Goal: Information Seeking & Learning: Learn about a topic

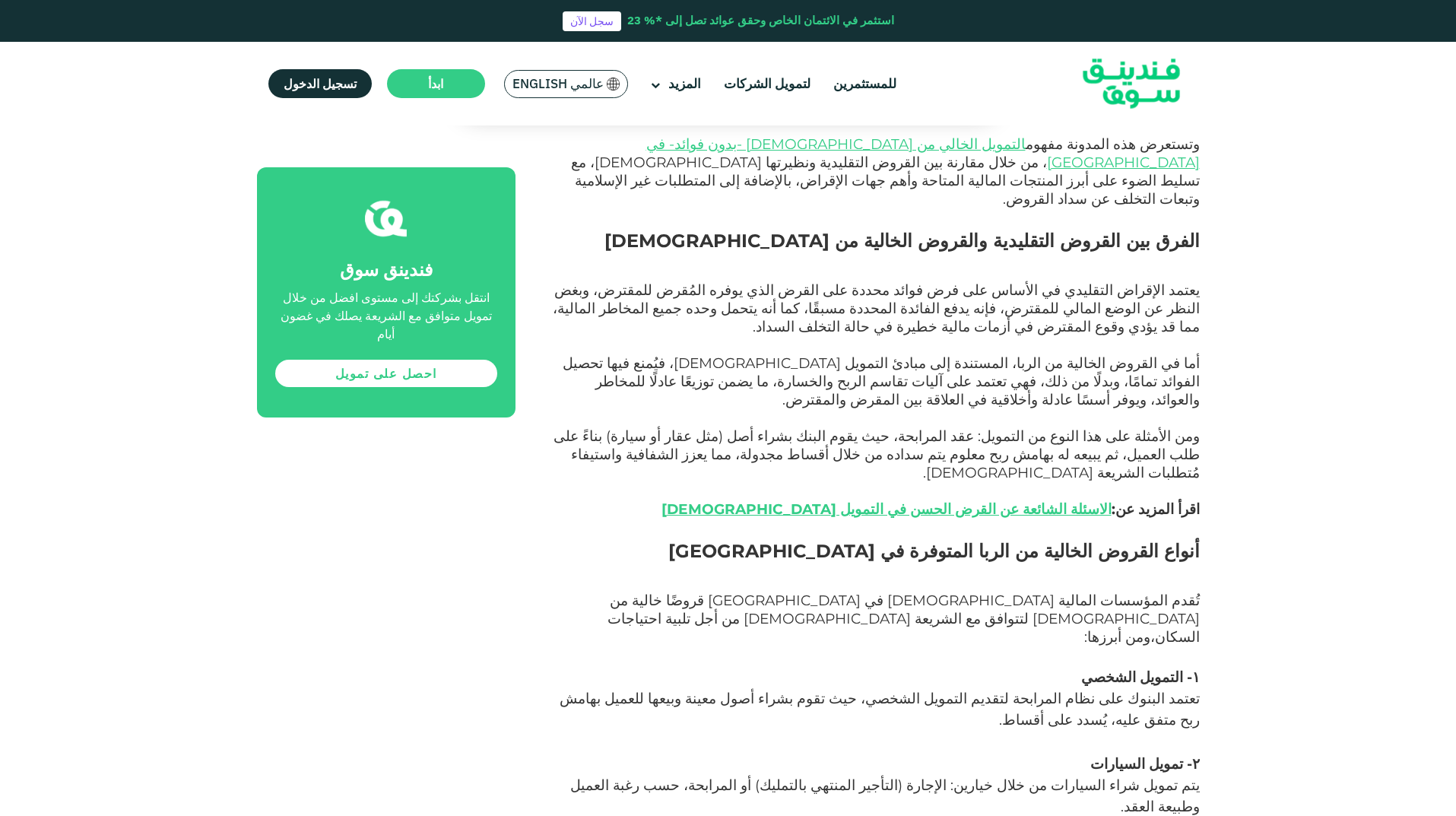
scroll to position [1217, 0]
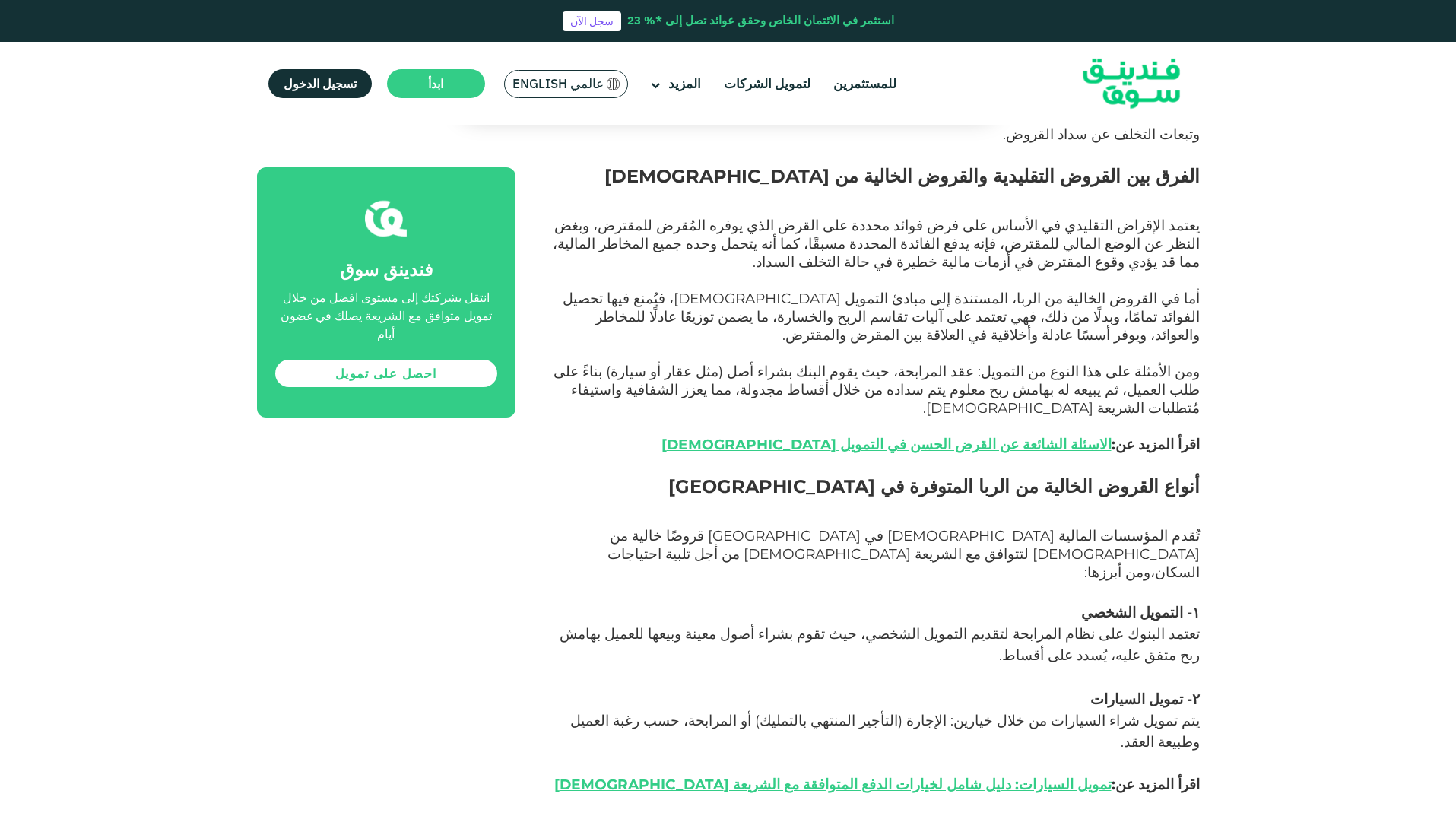
click at [1162, 604] on span "۱- التمويل الشخصي" at bounding box center [1140, 612] width 118 height 17
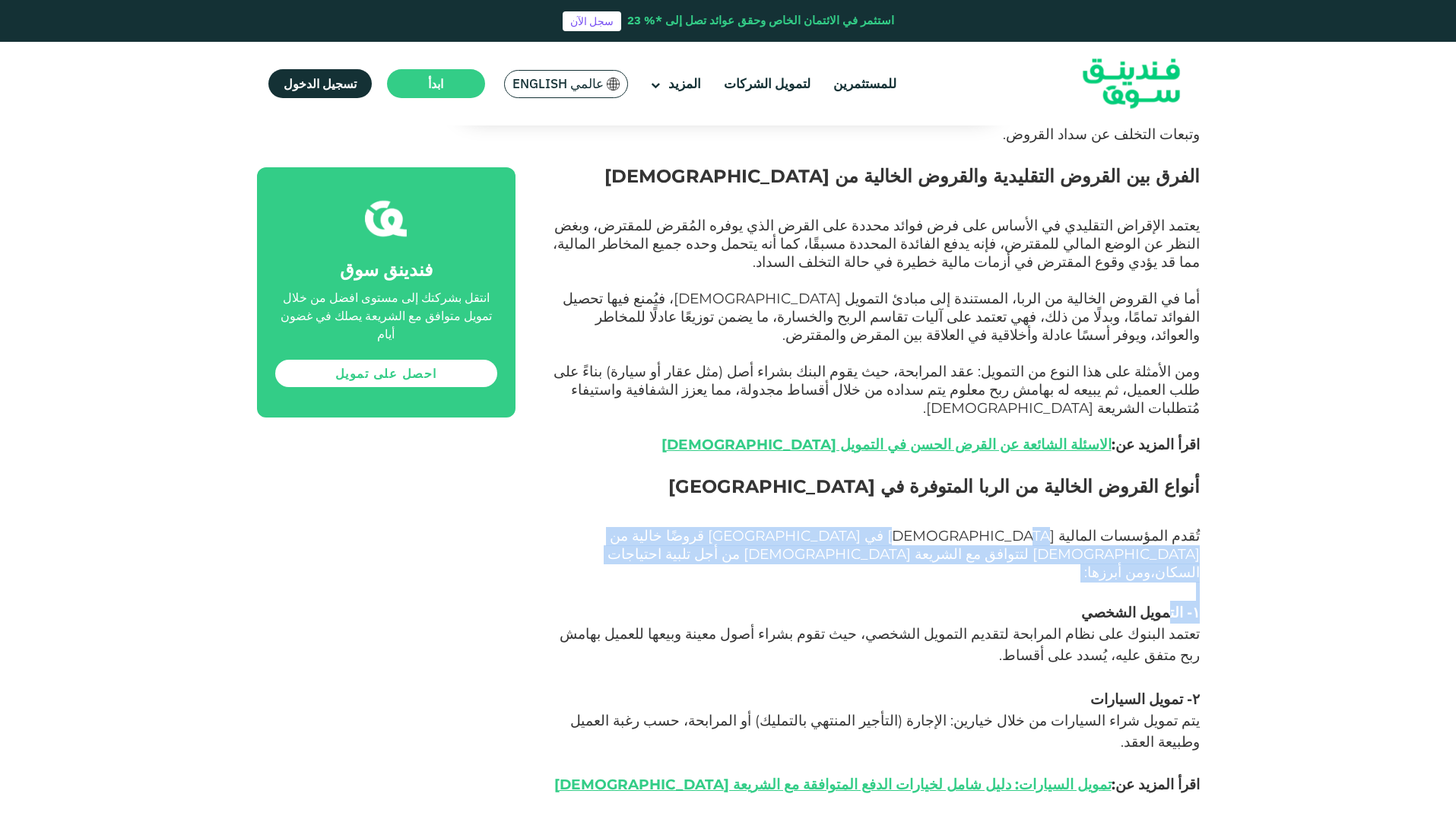
drag, startPoint x: 1031, startPoint y: 426, endPoint x: 1173, endPoint y: 476, distance: 150.5
click at [1173, 604] on span "۱- التمويل الشخصي" at bounding box center [1140, 612] width 118 height 17
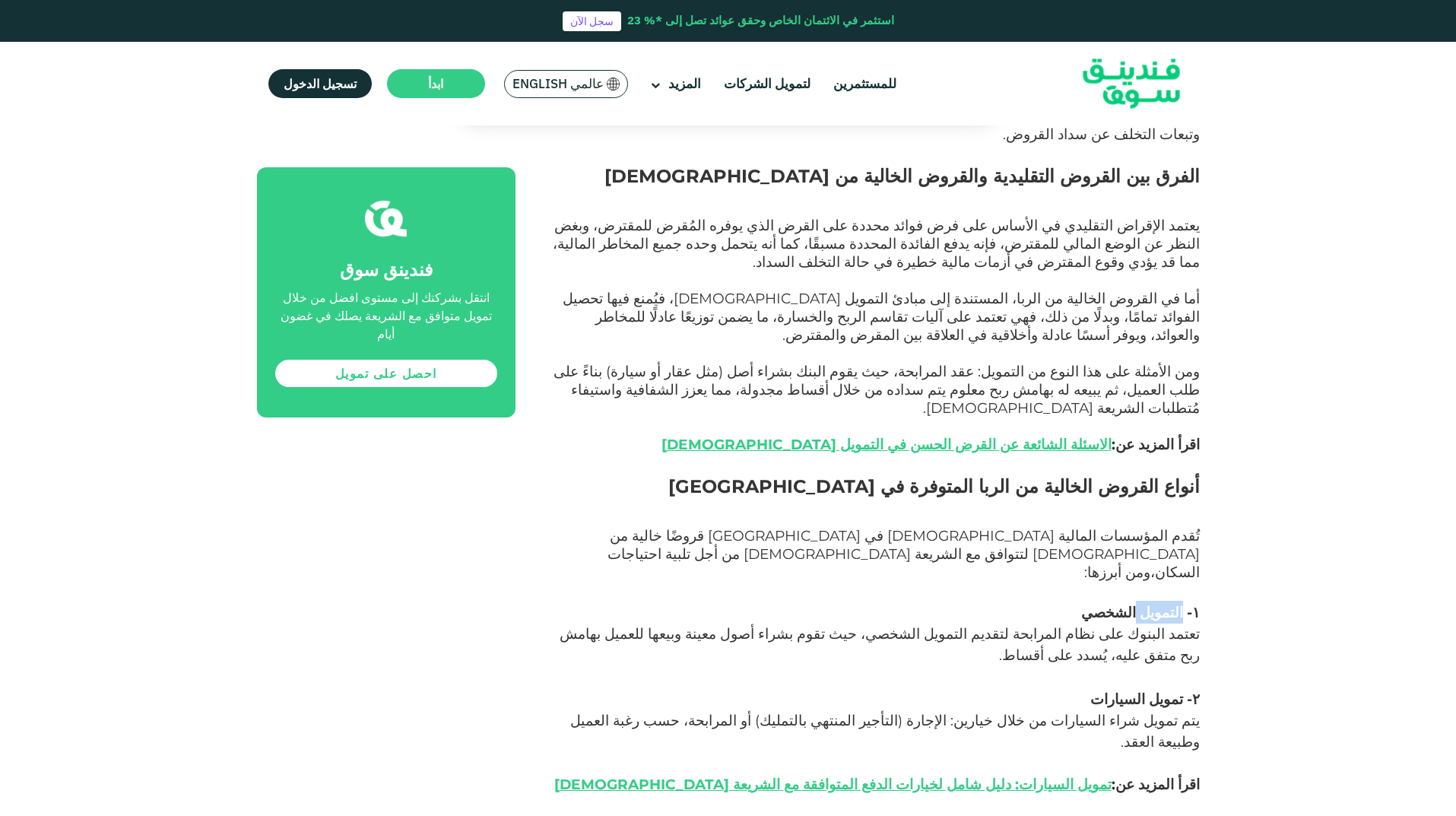
click at [1173, 604] on span "۱- التمويل الشخصي" at bounding box center [1140, 612] width 118 height 17
click at [1154, 691] on span "۲- تمويل السيارات" at bounding box center [1145, 700] width 110 height 17
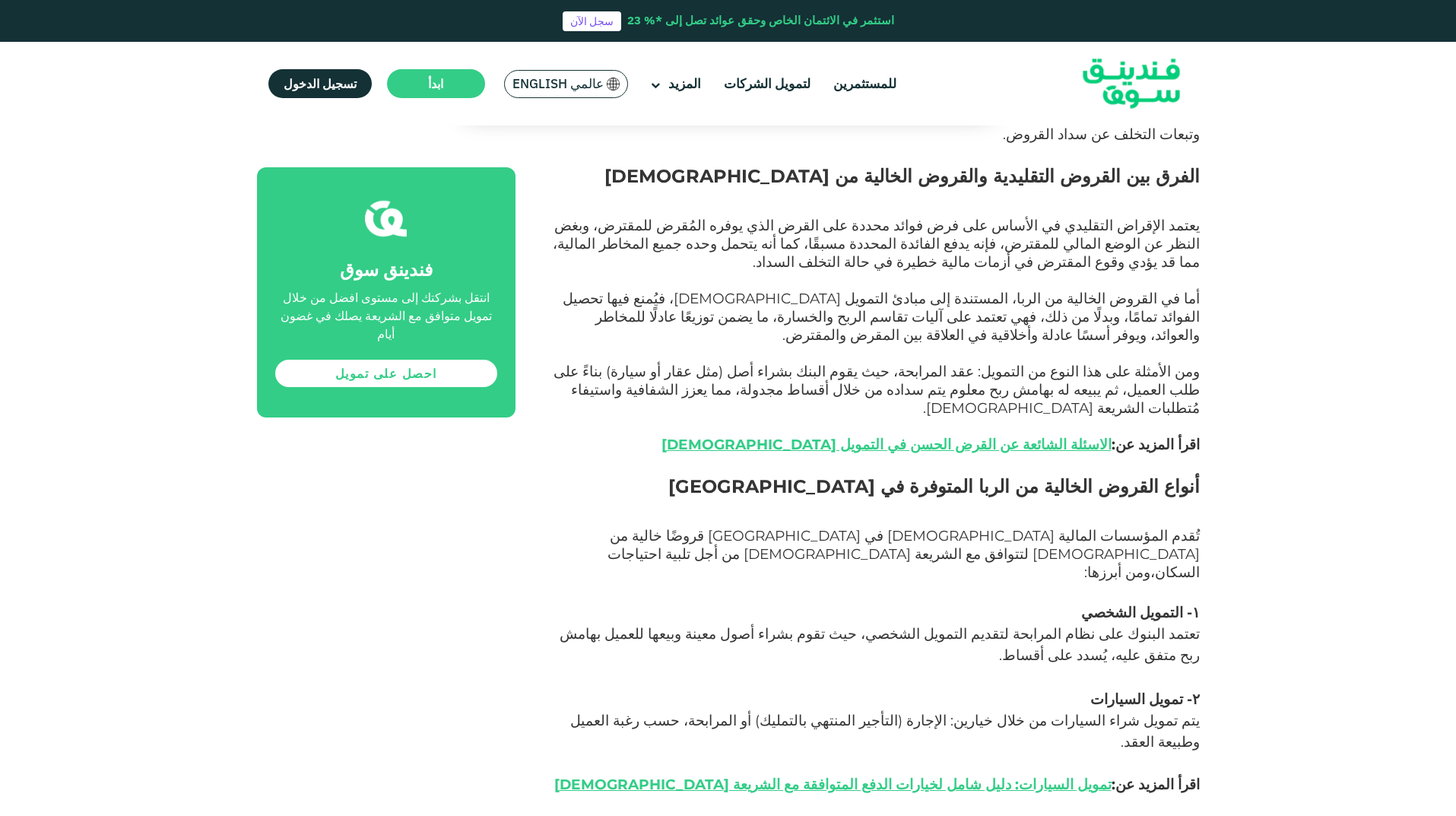
click at [1167, 815] on span "۳- تمويل السكن" at bounding box center [1152, 828] width 95 height 17
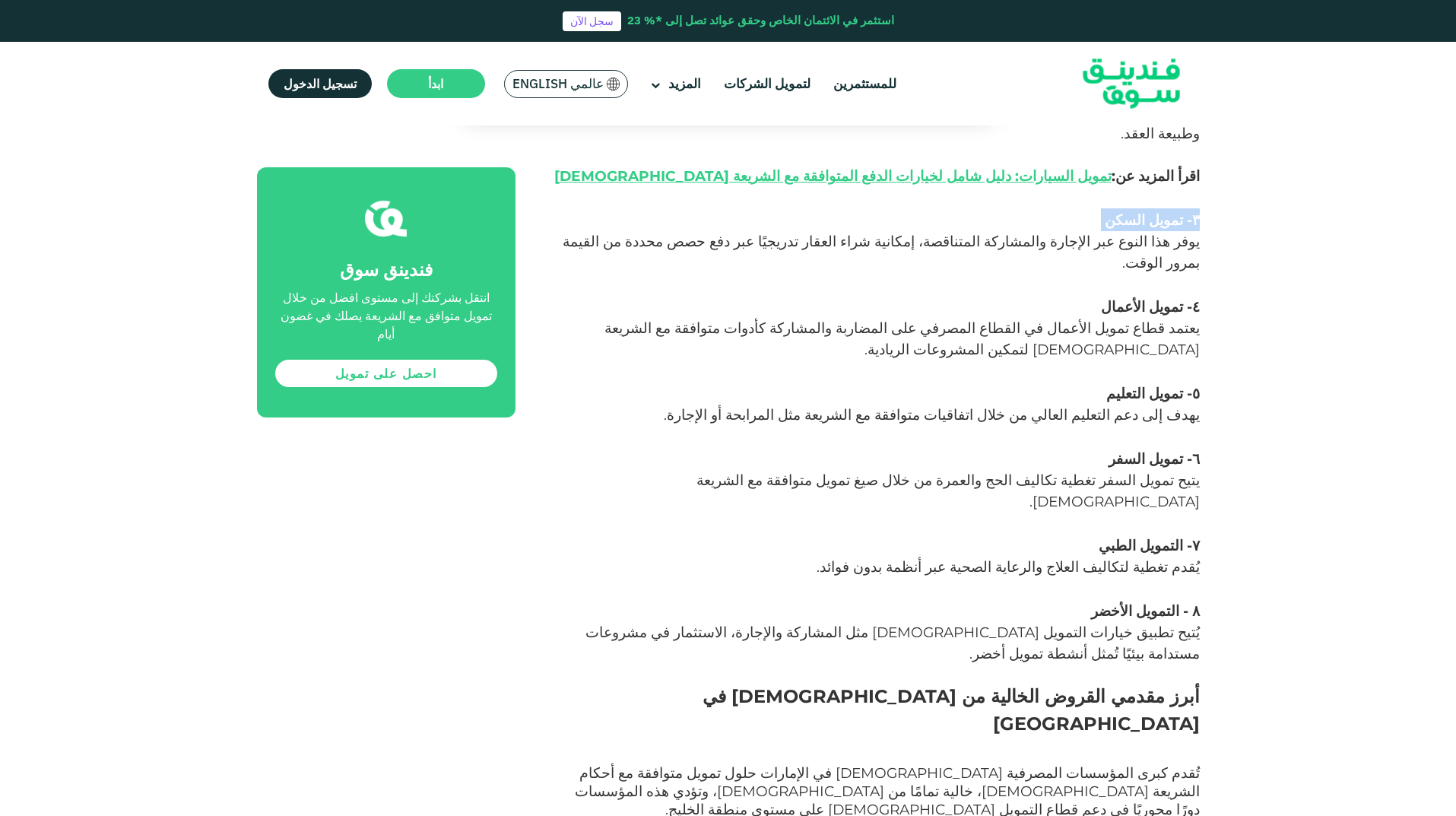
scroll to position [1902, 0]
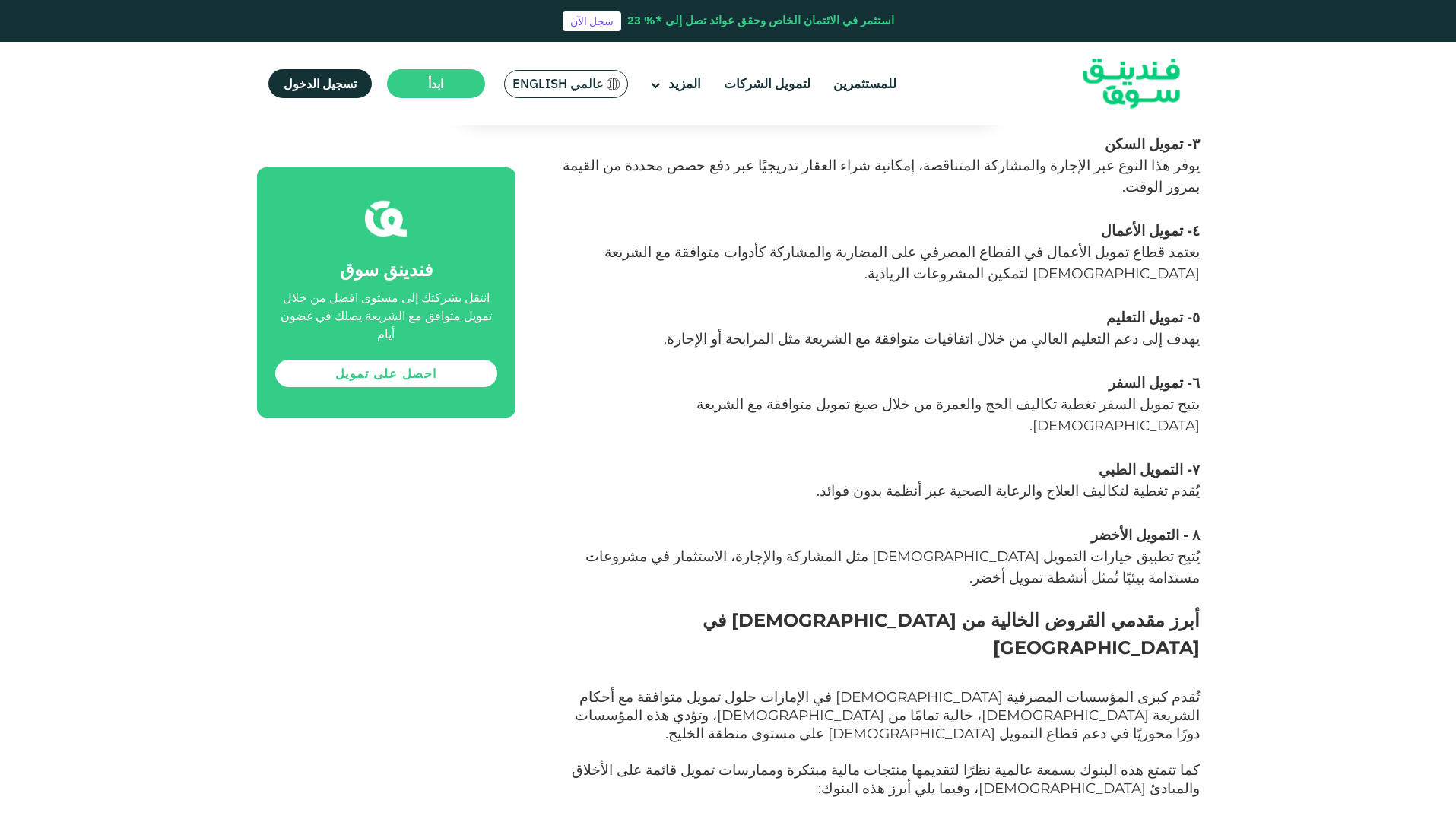
click at [1183, 815] on span "۱- بنك دبي [DEMOGRAPHIC_DATA]" at bounding box center [1079, 828] width 242 height 17
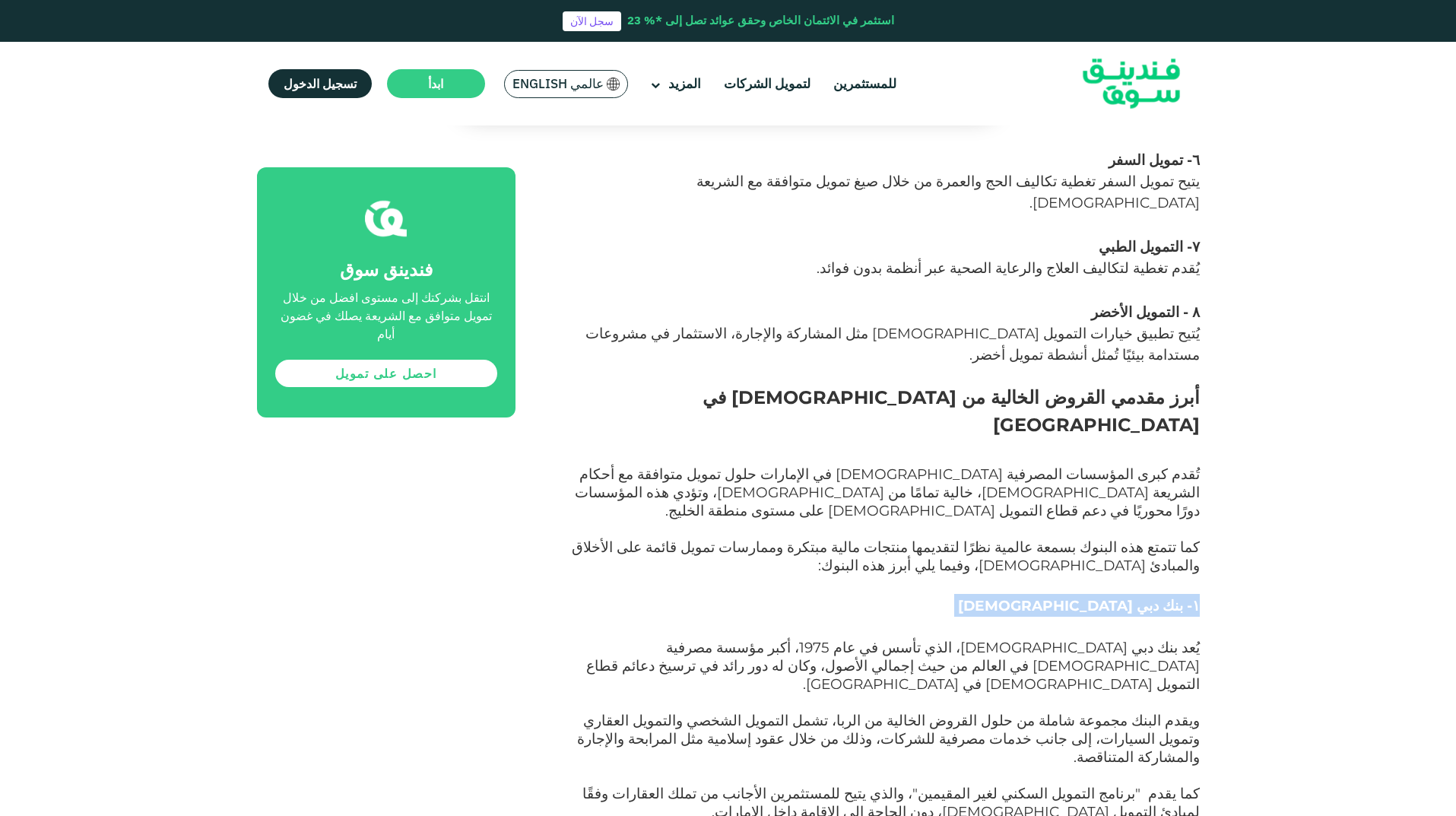
scroll to position [2130, 0]
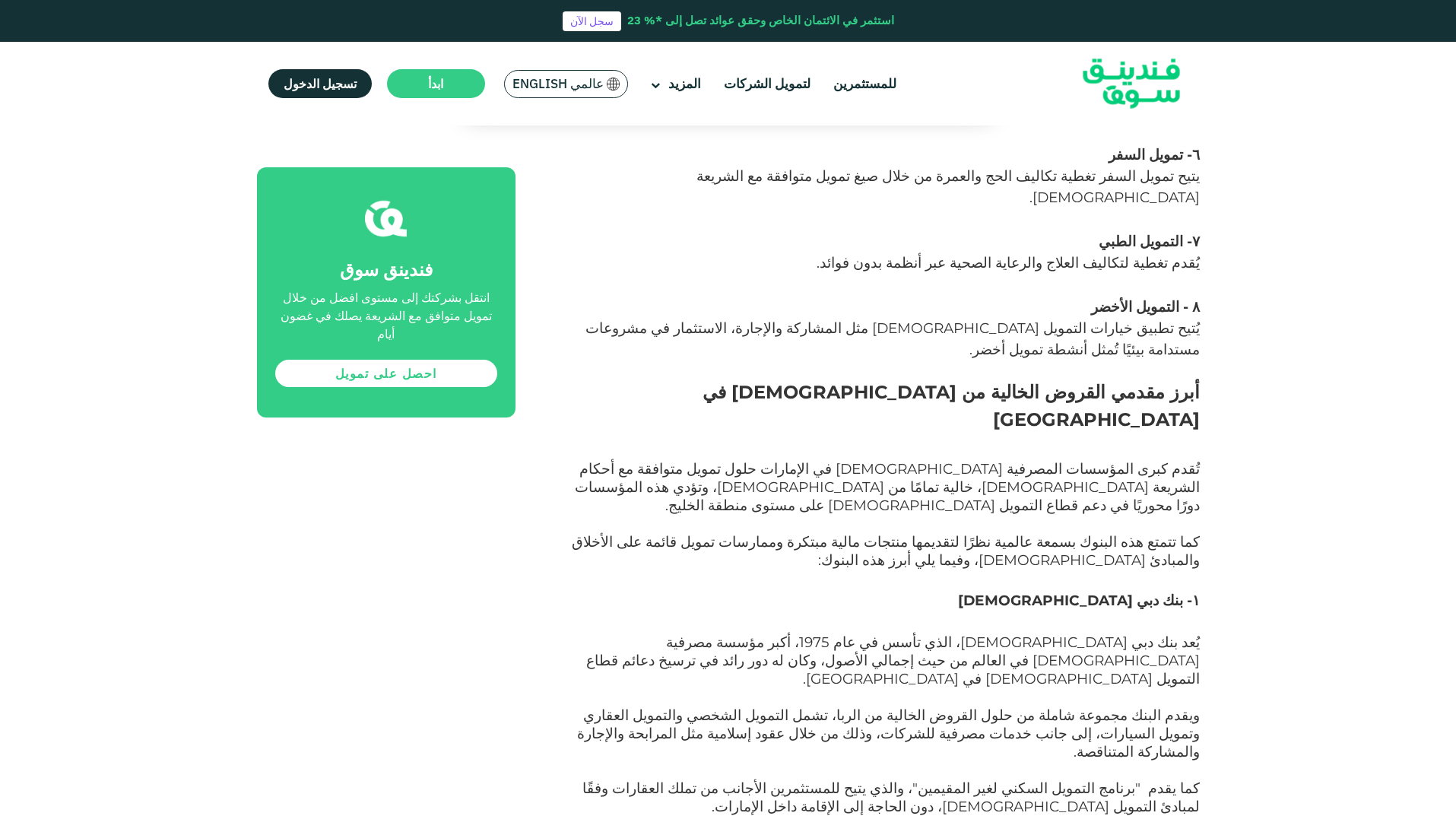
drag, startPoint x: 1199, startPoint y: 538, endPoint x: 963, endPoint y: 532, distance: 236.1
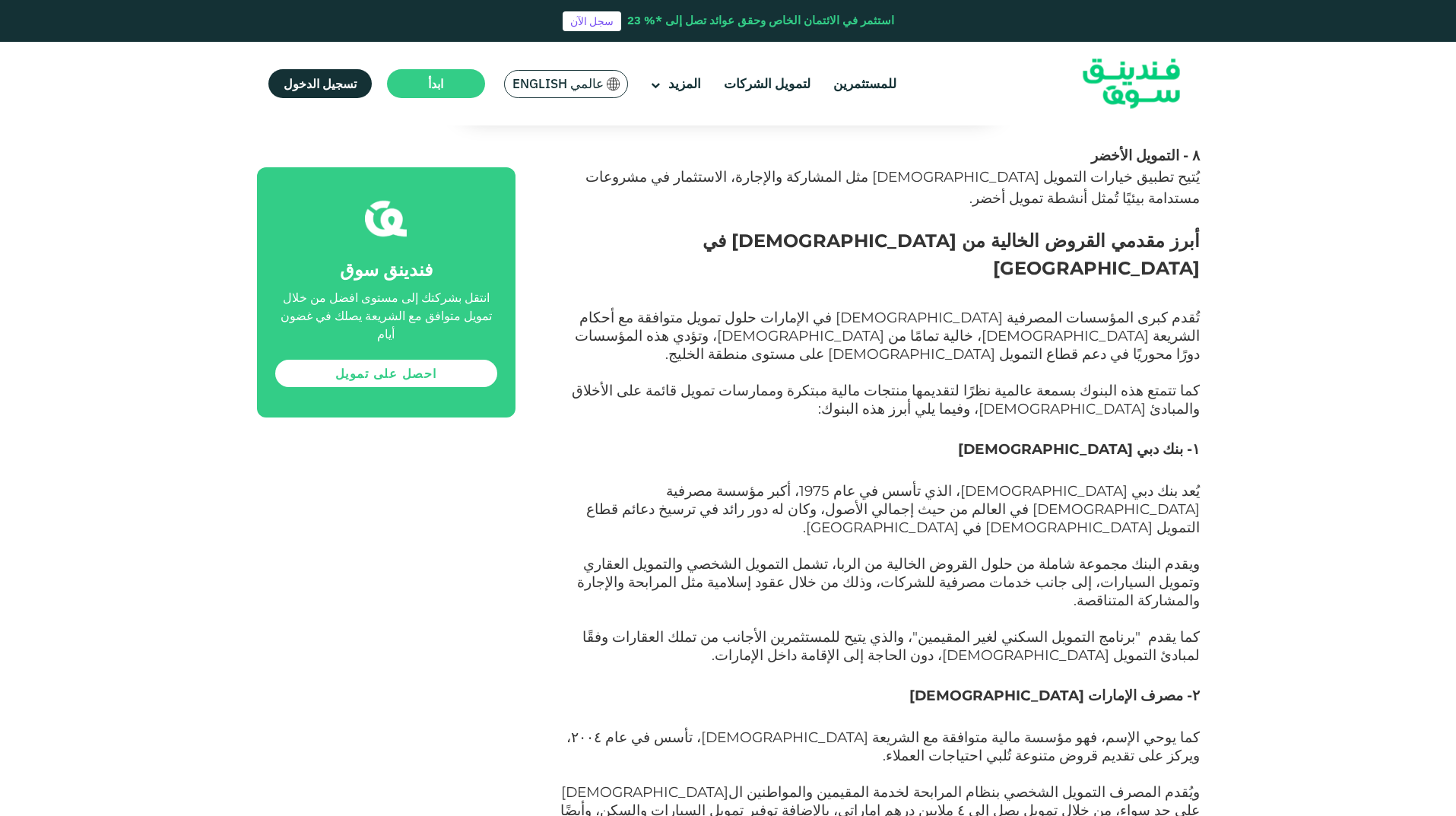
scroll to position [2282, 0]
